Goal: Book appointment/travel/reservation

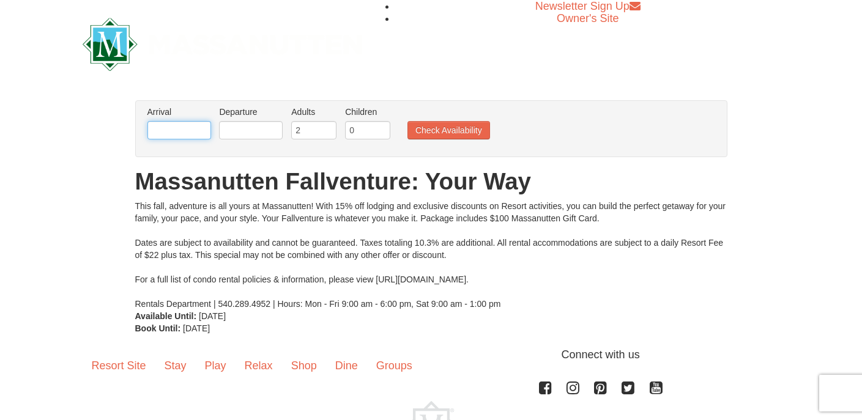
click at [196, 130] on input "text" at bounding box center [179, 130] width 64 height 18
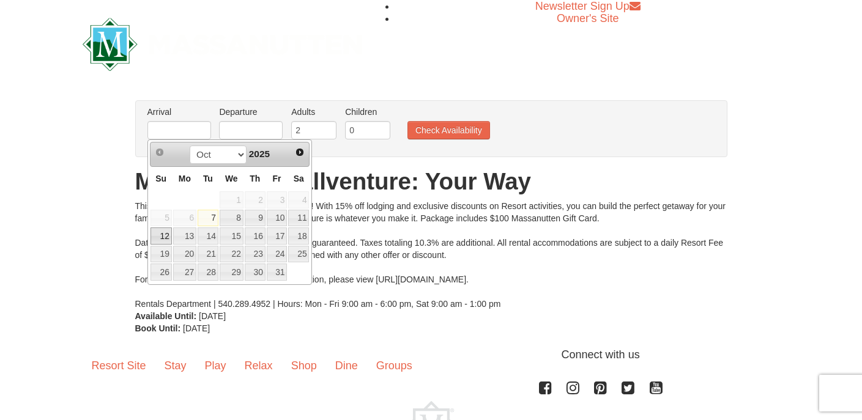
click at [165, 238] on link "12" at bounding box center [160, 236] width 21 height 17
type input "[DATE]"
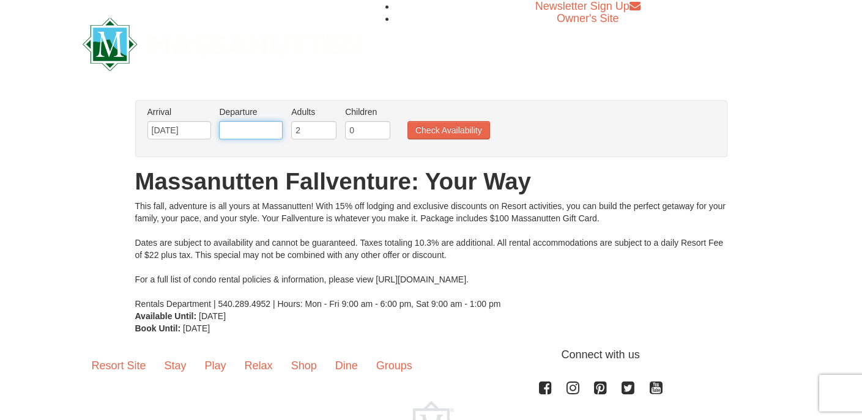
click at [233, 131] on input "text" at bounding box center [251, 130] width 64 height 18
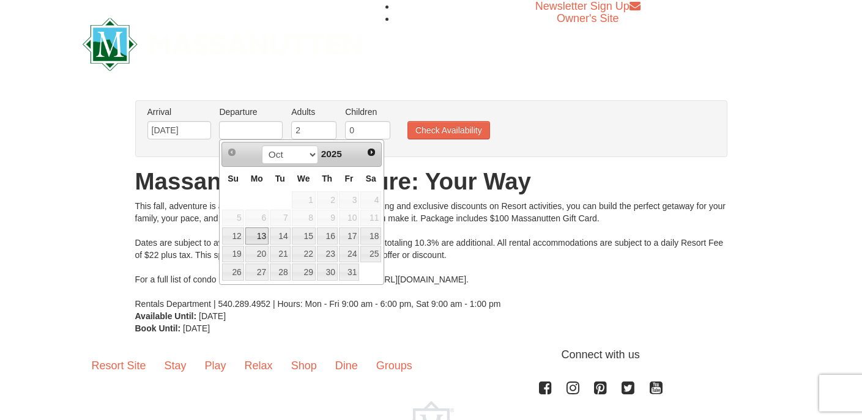
click at [260, 237] on link "13" at bounding box center [256, 236] width 23 height 17
type input "[DATE]"
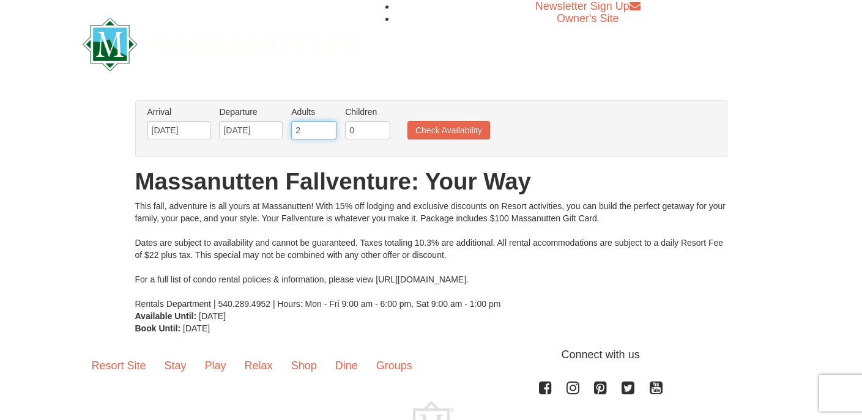
type input "1"
click at [328, 133] on input "1" at bounding box center [313, 130] width 45 height 18
click at [380, 127] on input "1" at bounding box center [367, 130] width 45 height 18
type input "2"
click at [380, 127] on input "2" at bounding box center [367, 130] width 45 height 18
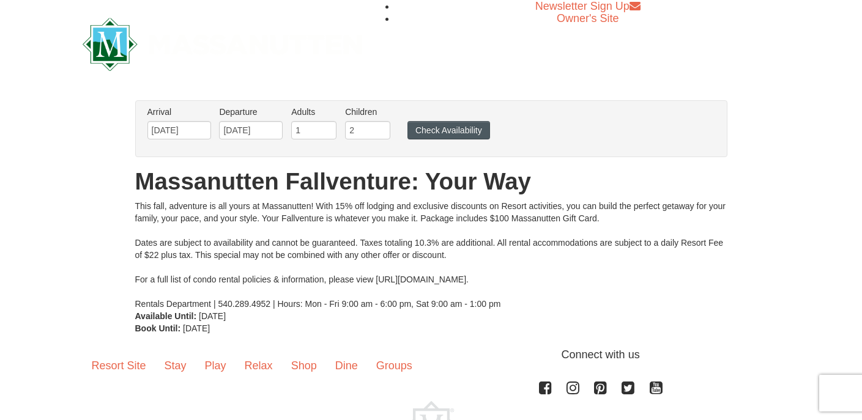
click at [442, 130] on button "Check Availability" at bounding box center [448, 130] width 83 height 18
click at [426, 275] on div "This fall, adventure is all yours at Massanutten! With 15% off lodging and excl…" at bounding box center [431, 255] width 592 height 110
click at [434, 128] on button "Check Availability" at bounding box center [448, 130] width 83 height 18
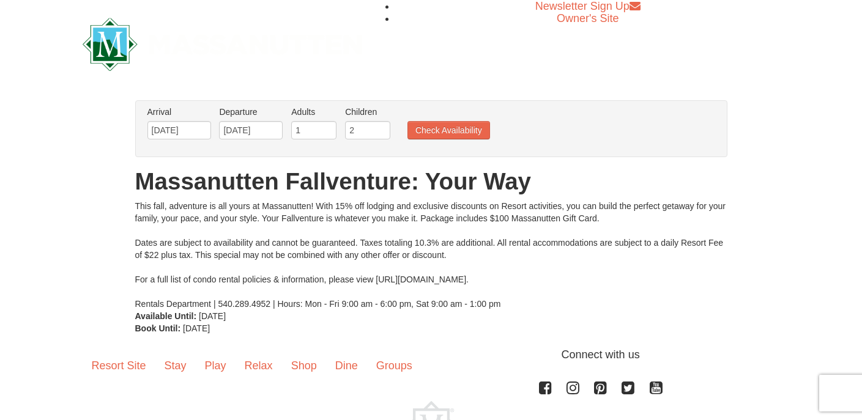
click at [501, 20] on li "Owner's Site" at bounding box center [588, 18] width 384 height 12
click at [171, 365] on link "Stay" at bounding box center [175, 366] width 40 height 38
type input "2"
click at [327, 128] on input "2" at bounding box center [313, 130] width 45 height 18
type input "1"
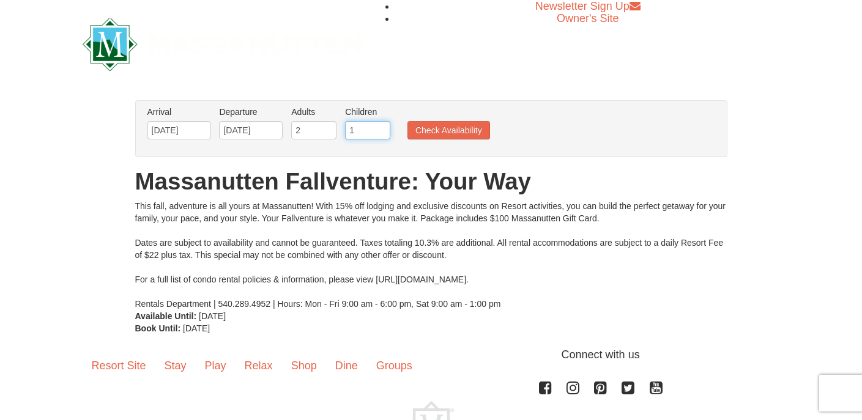
click at [381, 135] on input "1" at bounding box center [367, 130] width 45 height 18
click at [449, 130] on button "Check Availability" at bounding box center [448, 130] width 83 height 18
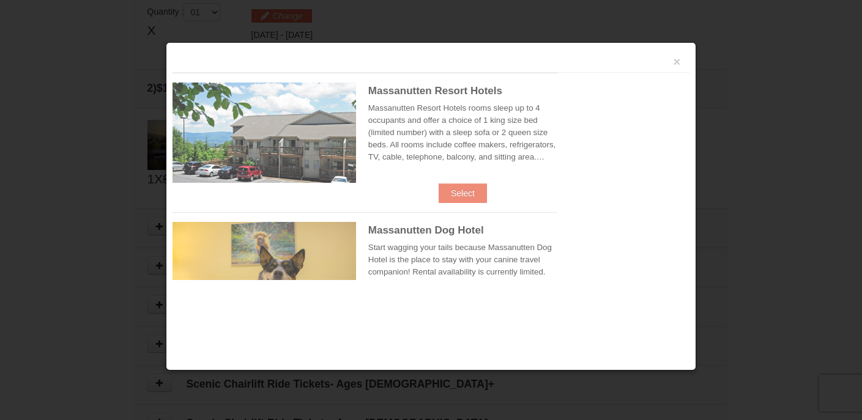
scroll to position [374, 0]
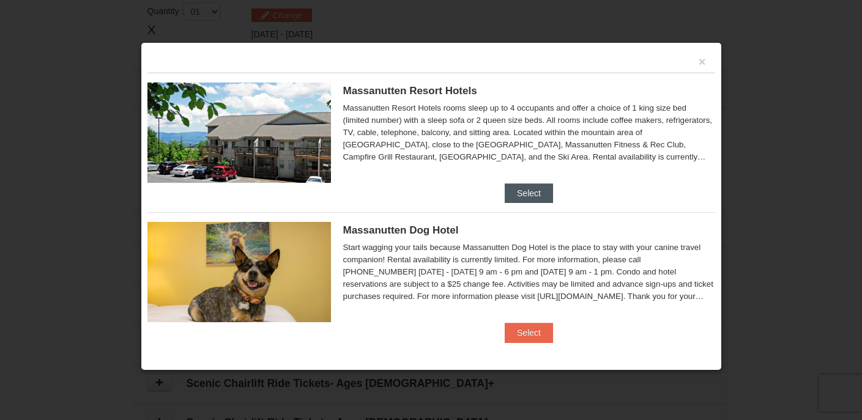
click at [533, 193] on button "Select" at bounding box center [529, 194] width 48 height 20
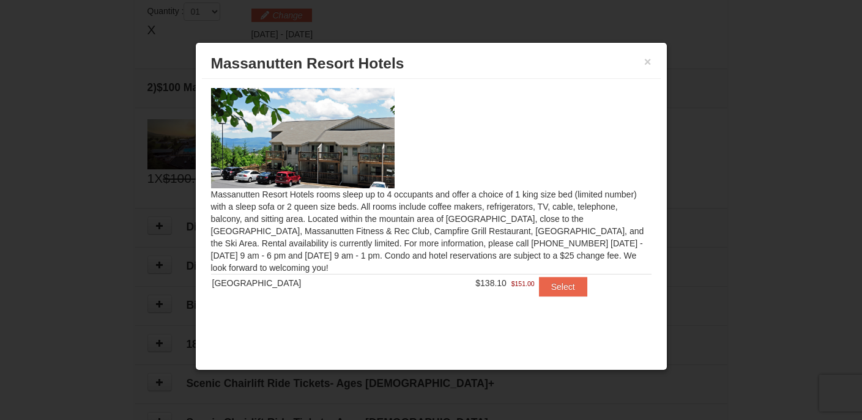
click at [495, 147] on div at bounding box center [431, 138] width 440 height 100
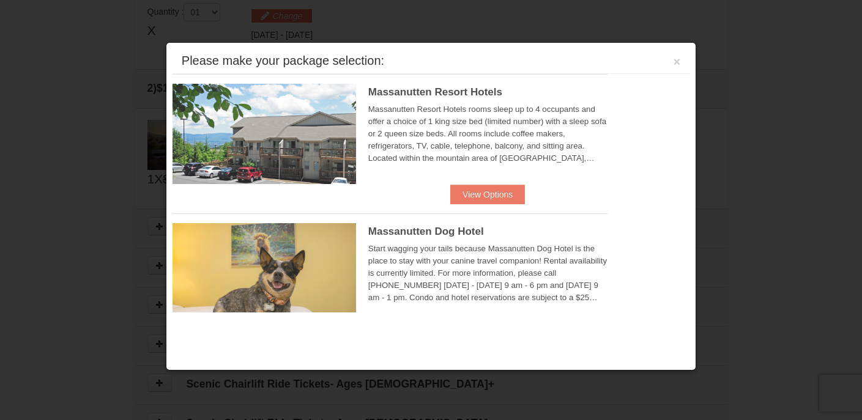
scroll to position [374, 0]
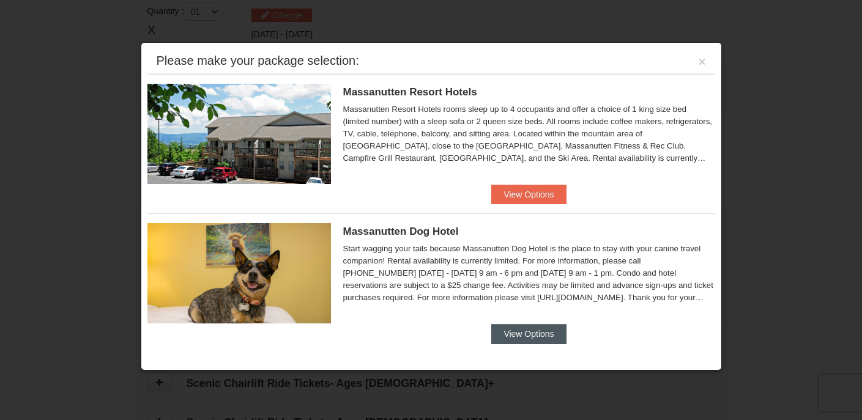
click at [522, 329] on button "View Options" at bounding box center [528, 334] width 75 height 20
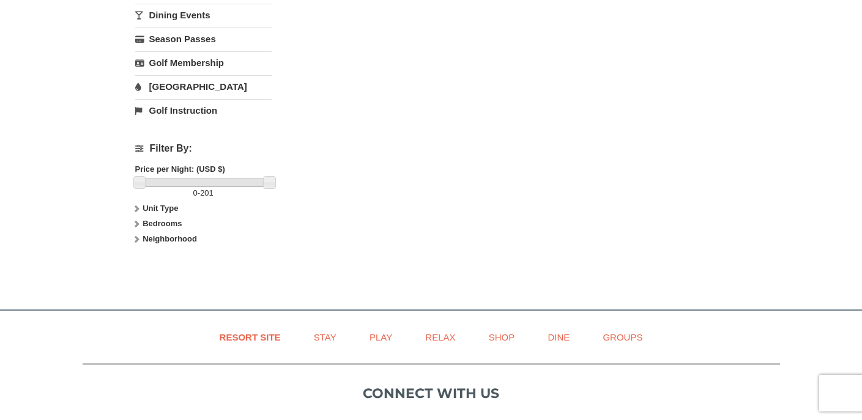
scroll to position [445, 0]
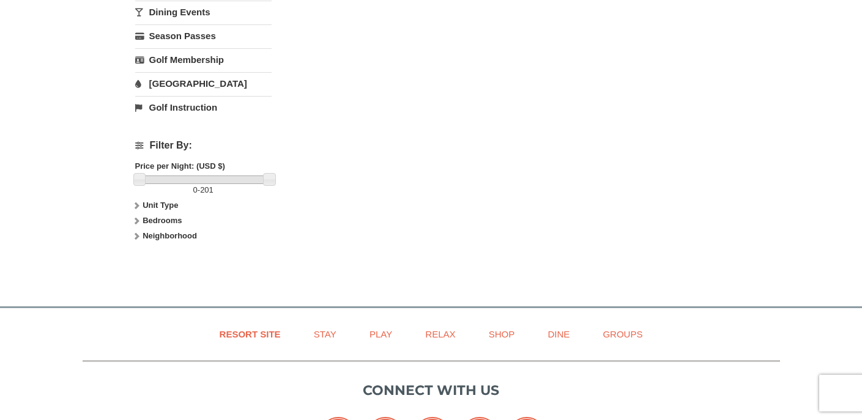
click at [158, 220] on strong "Bedrooms" at bounding box center [162, 220] width 39 height 9
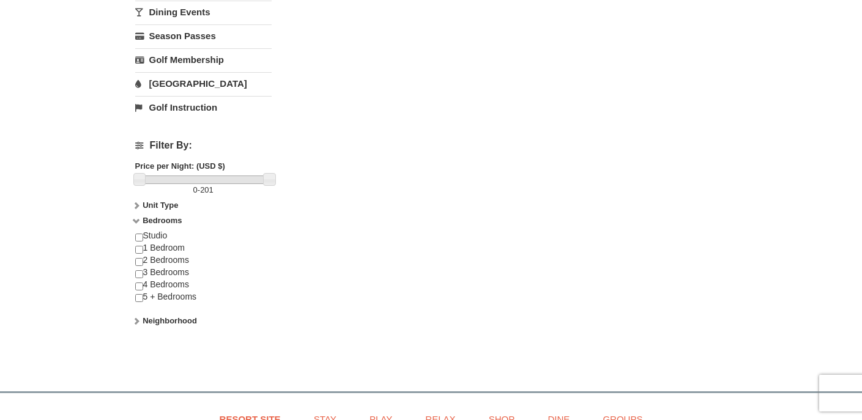
click at [139, 261] on input "checkbox" at bounding box center [139, 262] width 8 height 8
checkbox input "true"
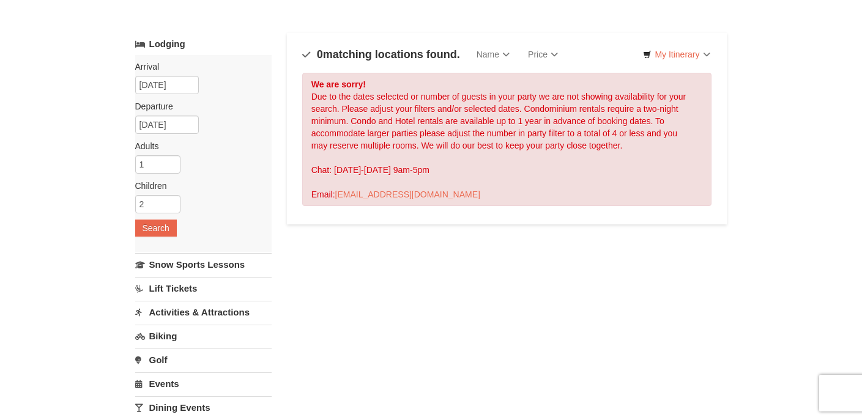
scroll to position [0, 0]
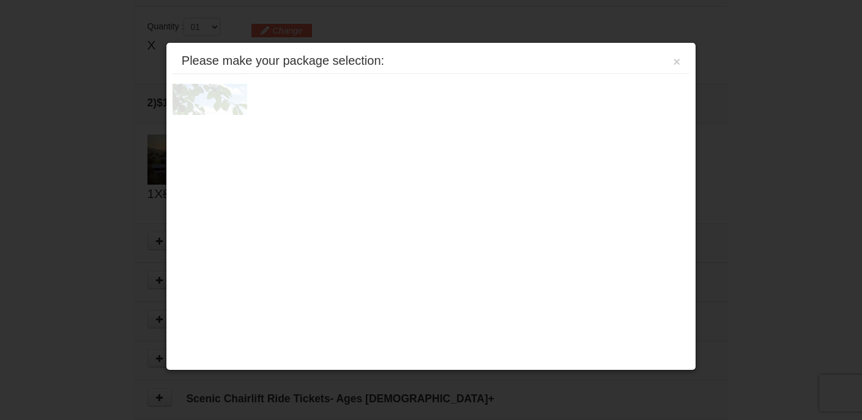
scroll to position [374, 0]
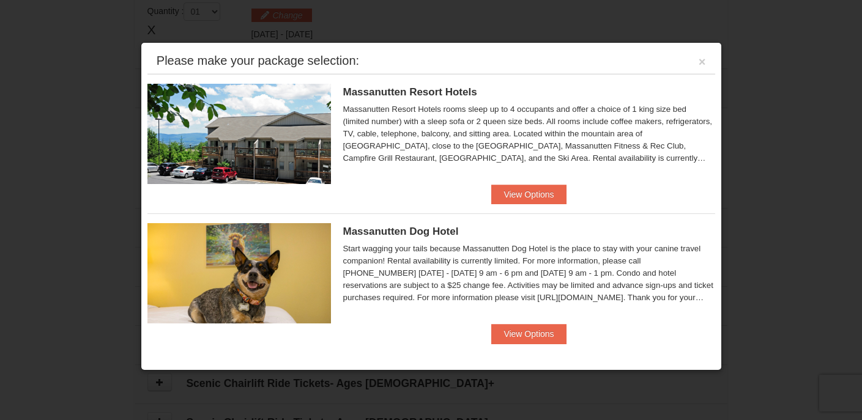
click at [554, 236] on h5 "Massanutten Dog Hotel" at bounding box center [529, 232] width 372 height 12
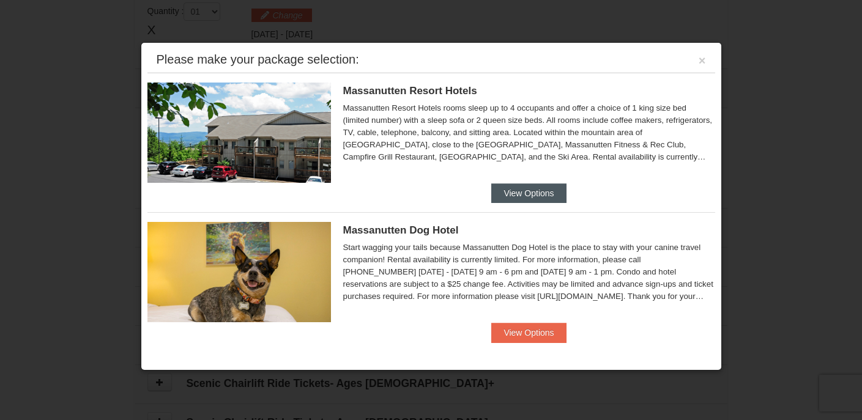
click at [534, 189] on button "View Options" at bounding box center [528, 194] width 75 height 20
